Goal: Task Accomplishment & Management: Manage account settings

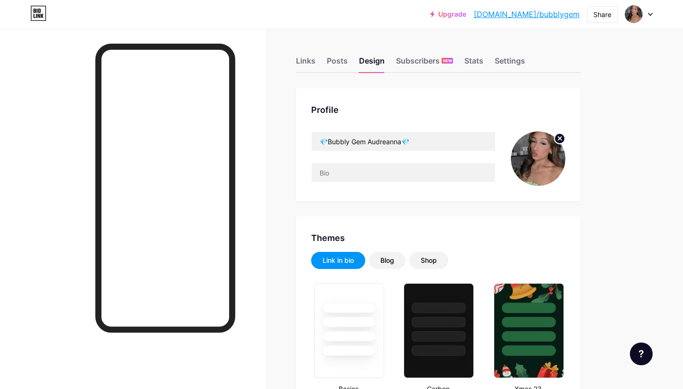
type input "#ffffff"
type input "#000000"
click at [315, 65] on div "Links" at bounding box center [305, 63] width 19 height 17
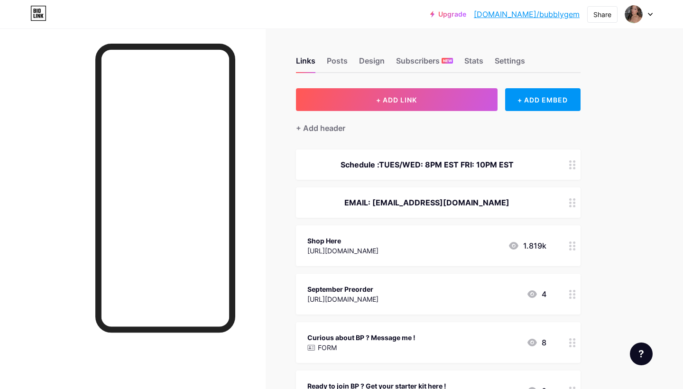
click at [568, 301] on div at bounding box center [572, 293] width 16 height 41
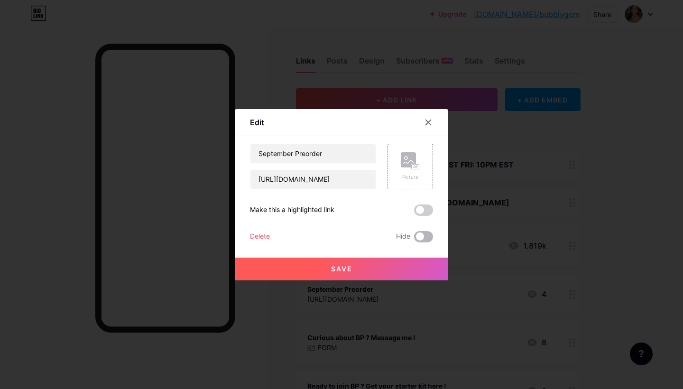
click at [423, 238] on span at bounding box center [423, 236] width 19 height 11
click at [414, 239] on input "checkbox" at bounding box center [414, 239] width 0 height 0
click at [387, 264] on button "Save" at bounding box center [341, 268] width 213 height 23
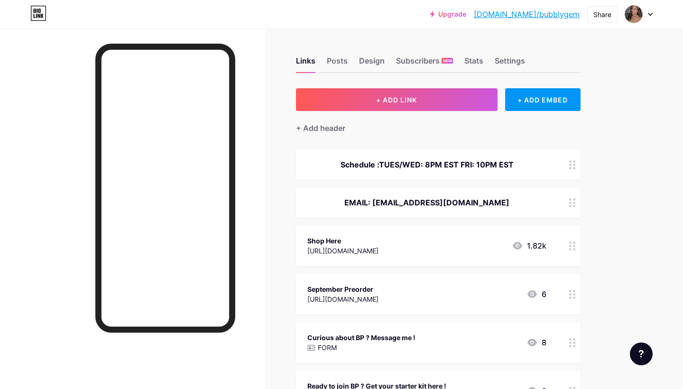
click at [378, 246] on div "[URL][DOMAIN_NAME]" at bounding box center [342, 251] width 71 height 10
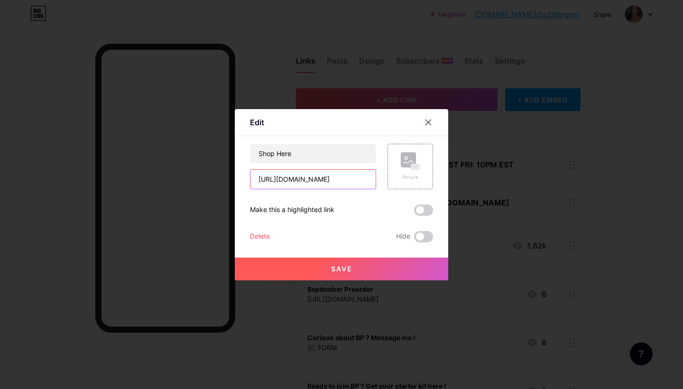
click at [351, 177] on input "[URL][DOMAIN_NAME]" at bounding box center [312, 179] width 125 height 19
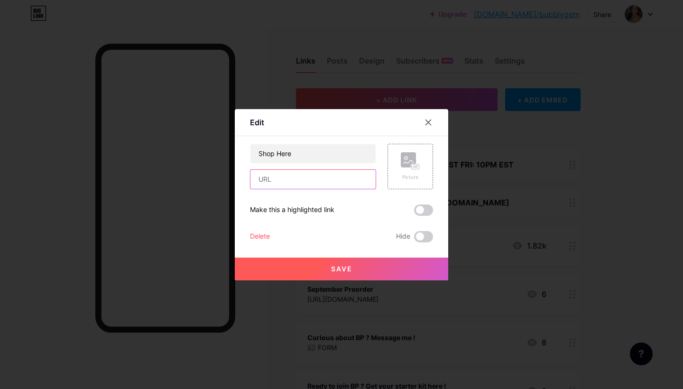
paste input "[URL][DOMAIN_NAME]"
type input "[URL][DOMAIN_NAME]"
click at [359, 281] on div at bounding box center [341, 194] width 683 height 389
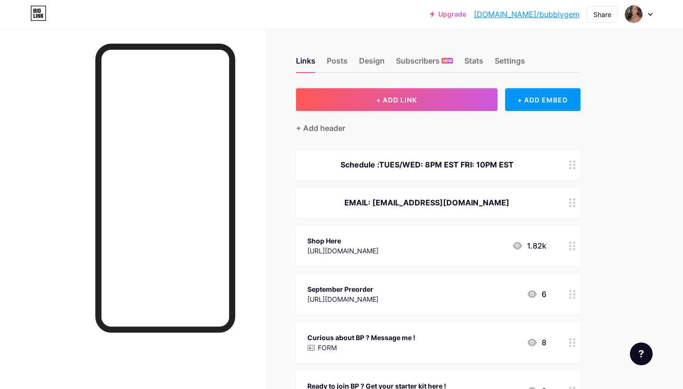
click at [378, 238] on div "Shop Here" at bounding box center [342, 241] width 71 height 10
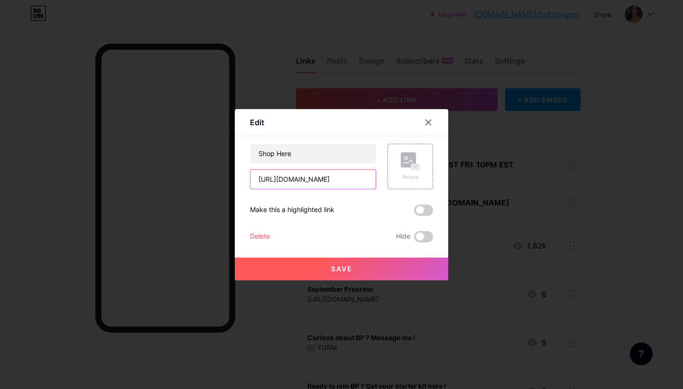
drag, startPoint x: 260, startPoint y: 181, endPoint x: 555, endPoint y: 191, distance: 295.0
click at [555, 191] on div "Edit Content YouTube Play YouTube video without leaving your page. ADD Vimeo Pl…" at bounding box center [341, 194] width 683 height 389
paste input "[URL][DOMAIN_NAME]"
type input "[URL][DOMAIN_NAME]"
click at [346, 270] on span "Save" at bounding box center [341, 268] width 21 height 8
